Goal: Use online tool/utility: Utilize a website feature to perform a specific function

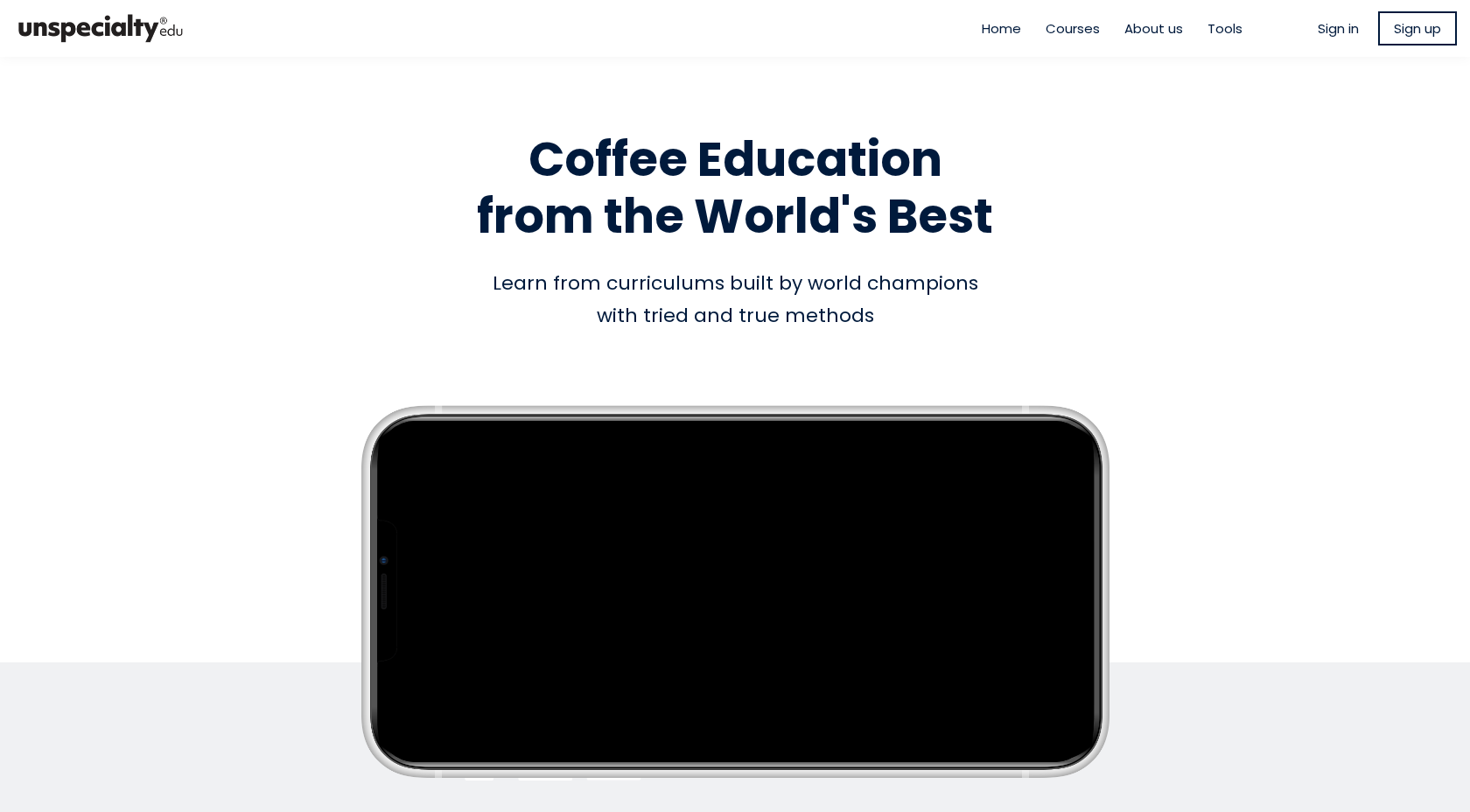
click at [635, 266] on div "Learn from curriculums built by world champions with tried and true methods" at bounding box center [735, 299] width 997 height 65
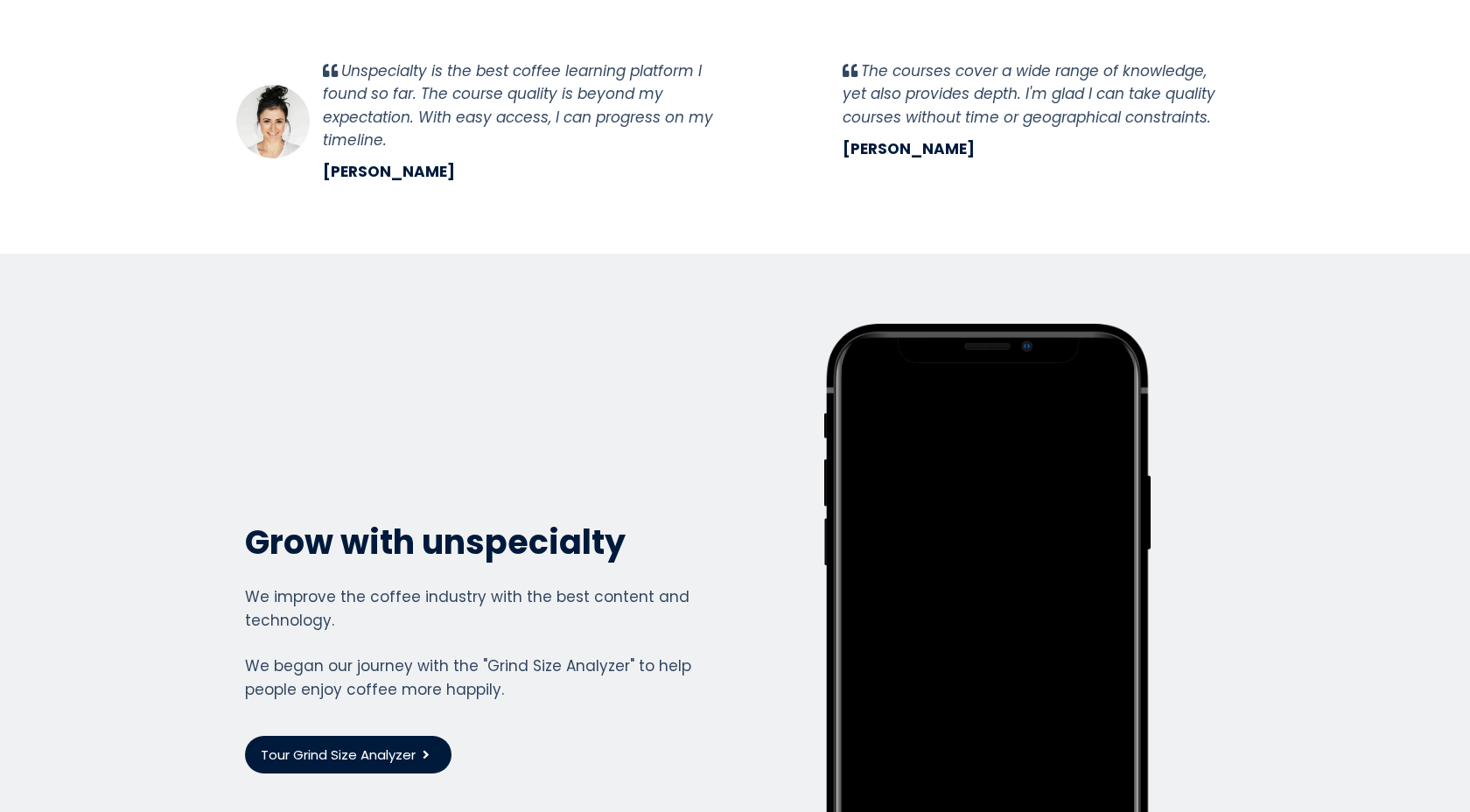
scroll to position [4635, 0]
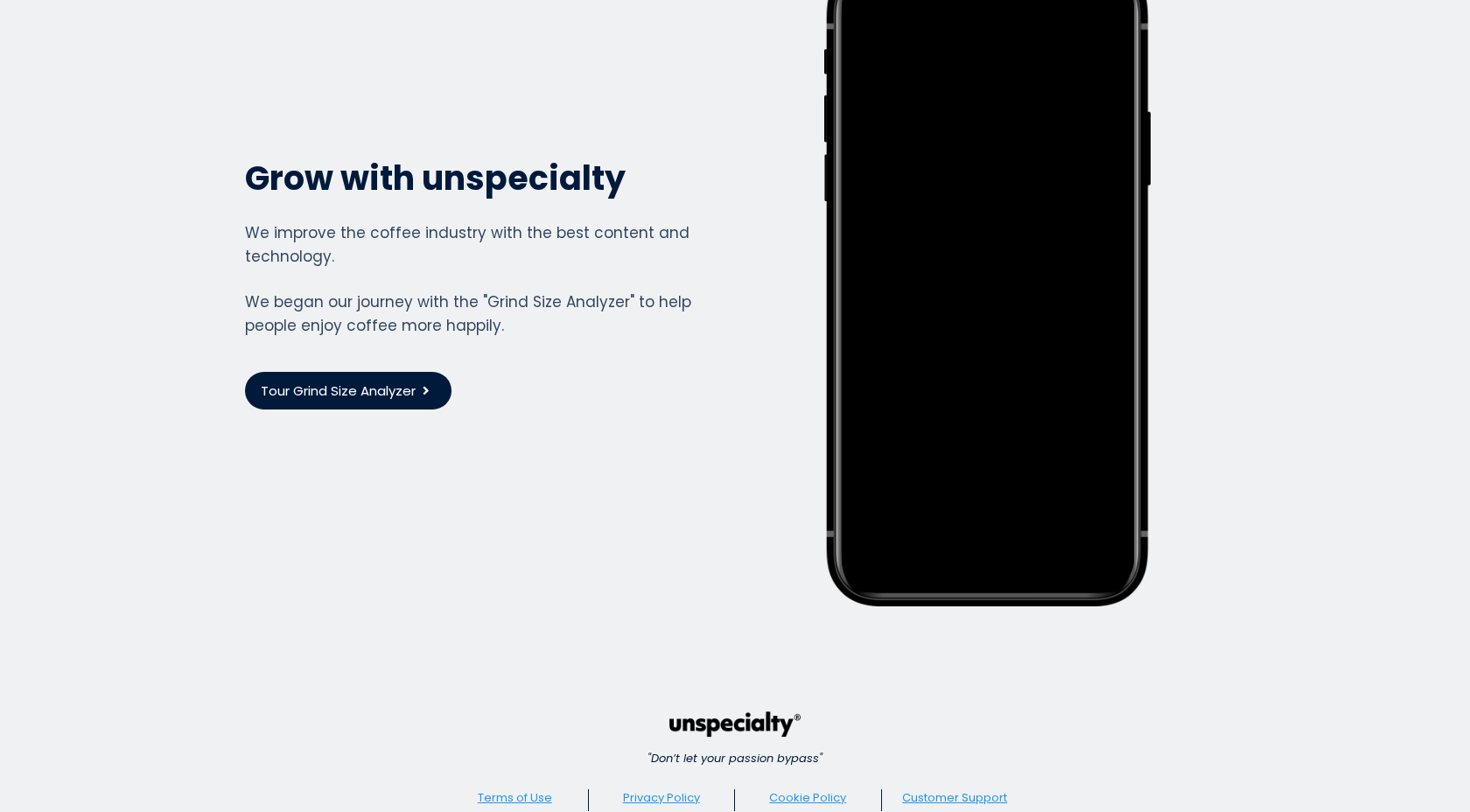
click at [371, 380] on span "Tour Grind Size Analyzer" at bounding box center [338, 390] width 155 height 20
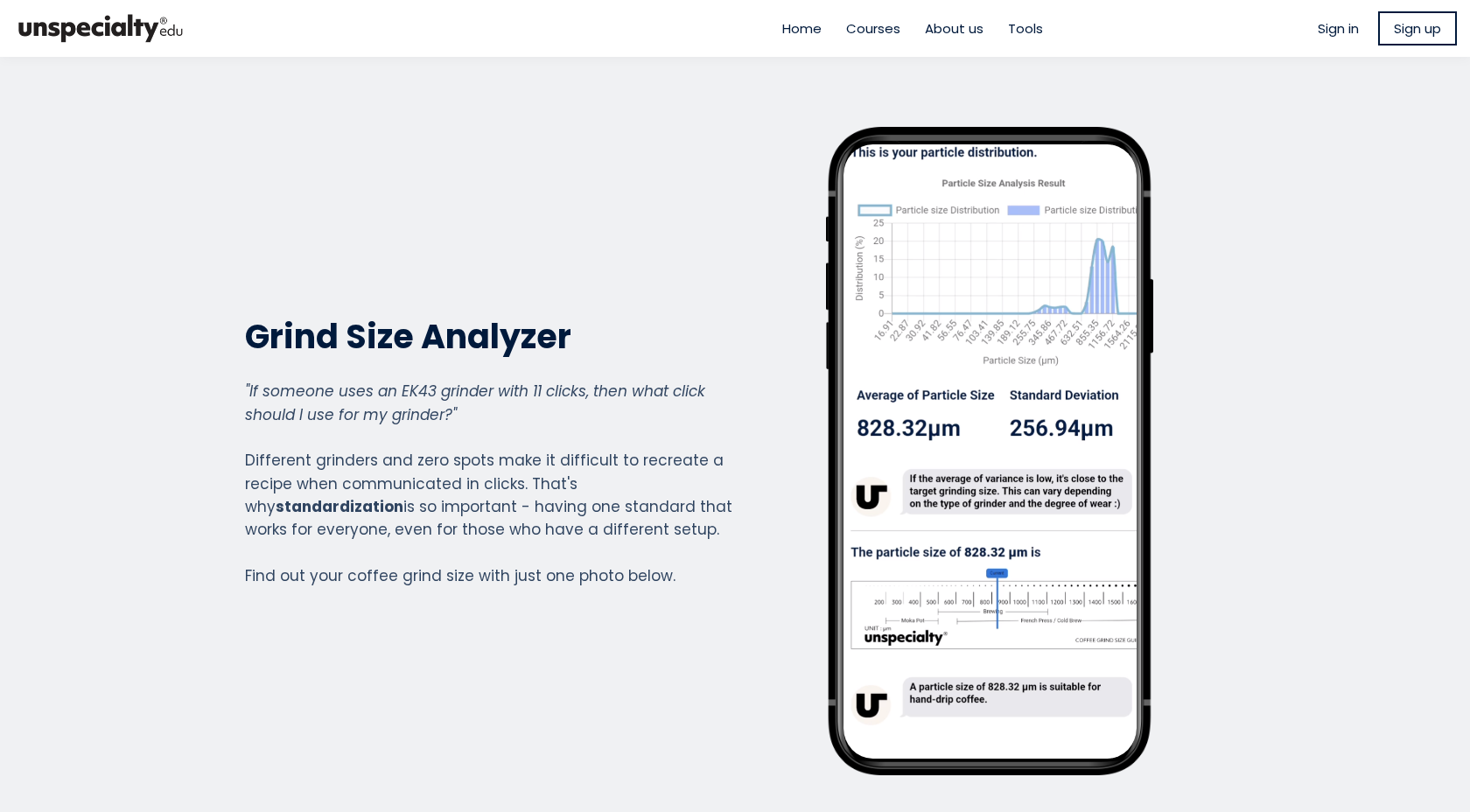
scroll to position [936, 700]
click at [371, 324] on h2 "Grind Size Analyzer" at bounding box center [489, 336] width 488 height 43
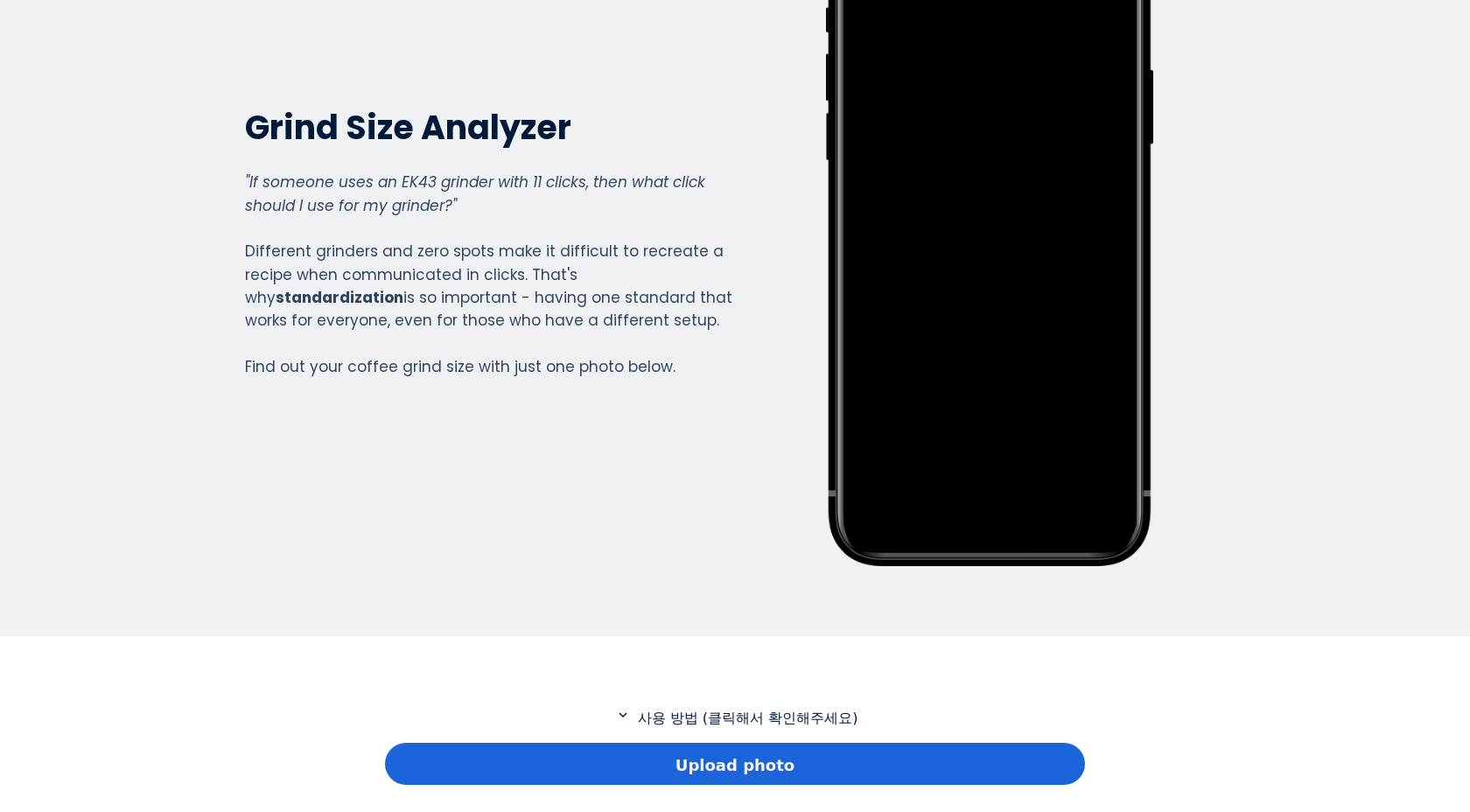
scroll to position [214, 0]
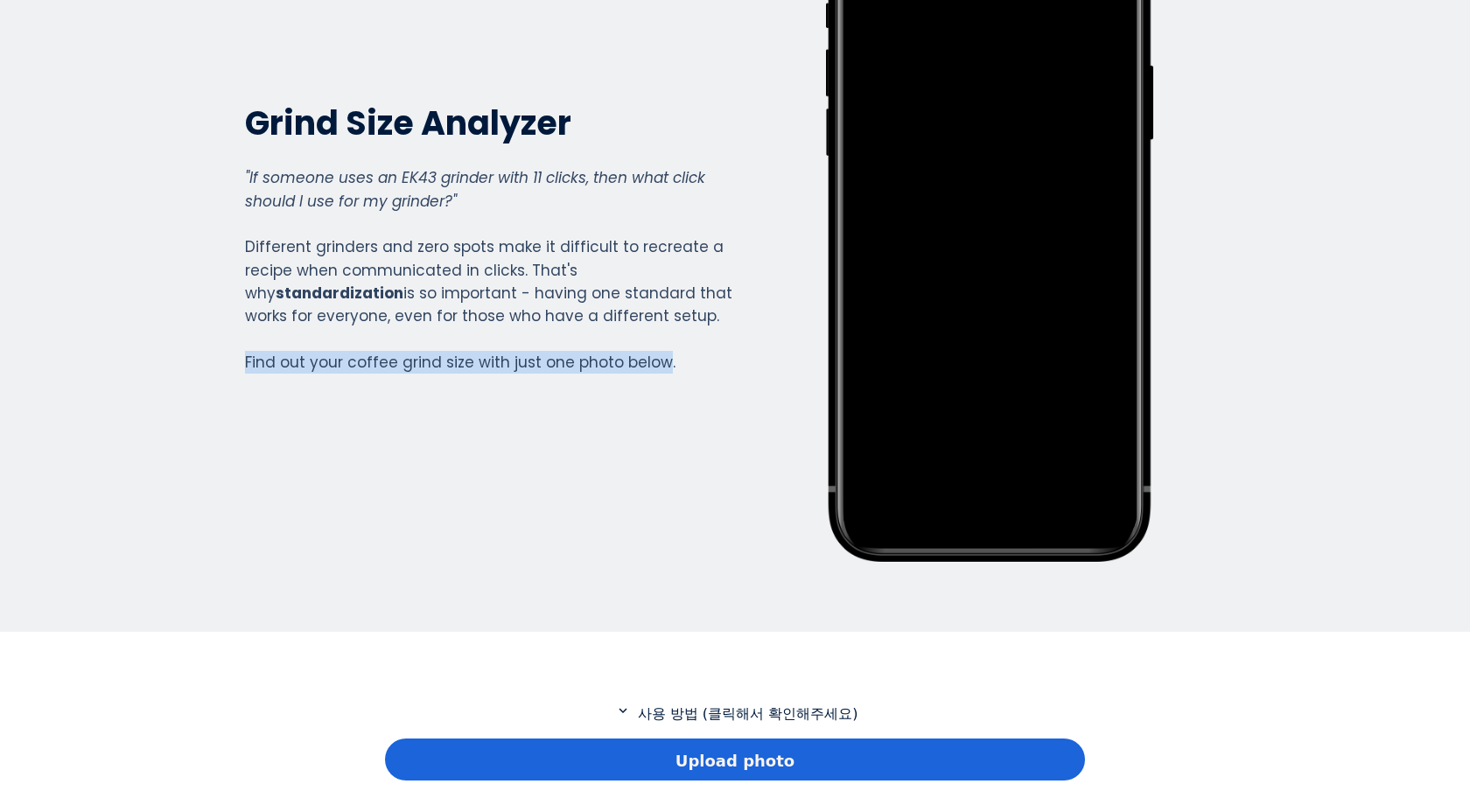
drag, startPoint x: 237, startPoint y: 366, endPoint x: 653, endPoint y: 360, distance: 416.0
click at [653, 360] on div "Grind Size Analyzer Grind Size Analyzer "If someone uses an EK43 grinder with 1…" at bounding box center [735, 238] width 1023 height 648
copy div "Find out your coffee grind size with just one photo below"
